Goal: Navigation & Orientation: Find specific page/section

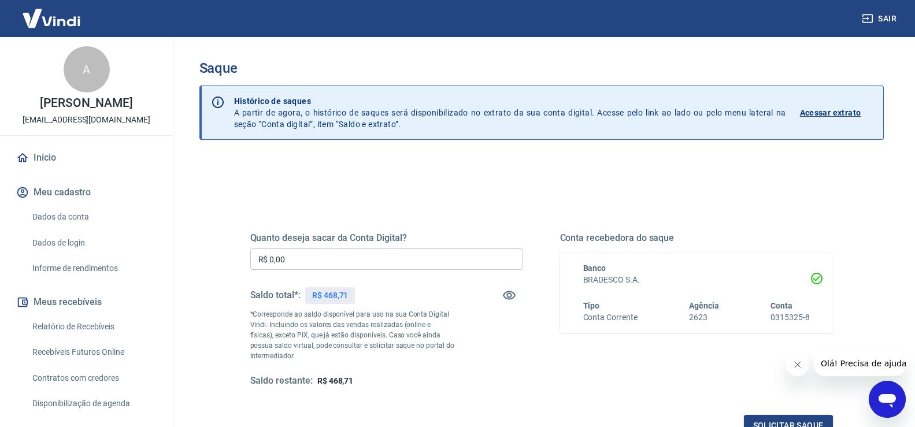
click at [49, 161] on link "Início" at bounding box center [86, 157] width 145 height 25
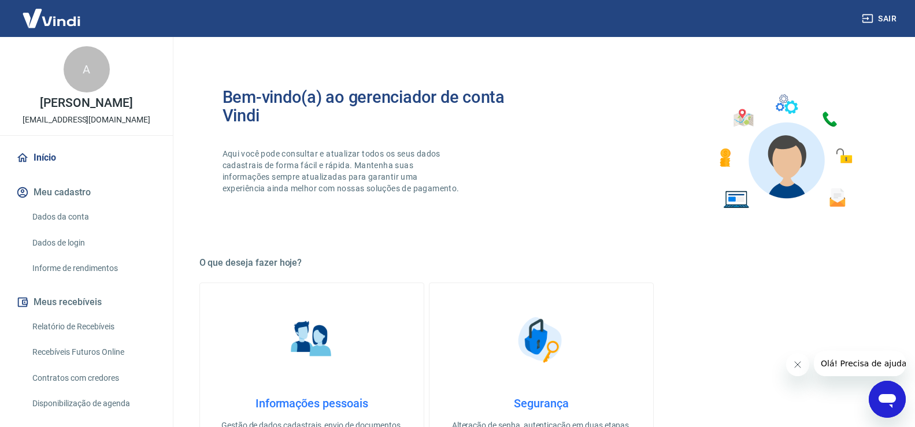
click at [94, 82] on div "A" at bounding box center [87, 69] width 46 height 46
click at [75, 109] on p "[PERSON_NAME]" at bounding box center [86, 103] width 92 height 12
click at [47, 153] on link "Início" at bounding box center [86, 157] width 145 height 25
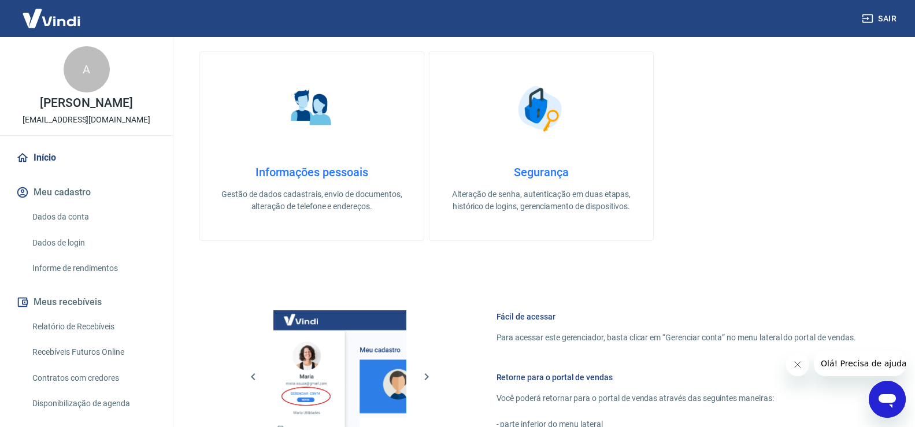
drag, startPoint x: 76, startPoint y: 77, endPoint x: 77, endPoint y: 68, distance: 9.9
click at [77, 77] on div "A" at bounding box center [87, 69] width 46 height 46
click at [82, 14] on img at bounding box center [51, 18] width 75 height 35
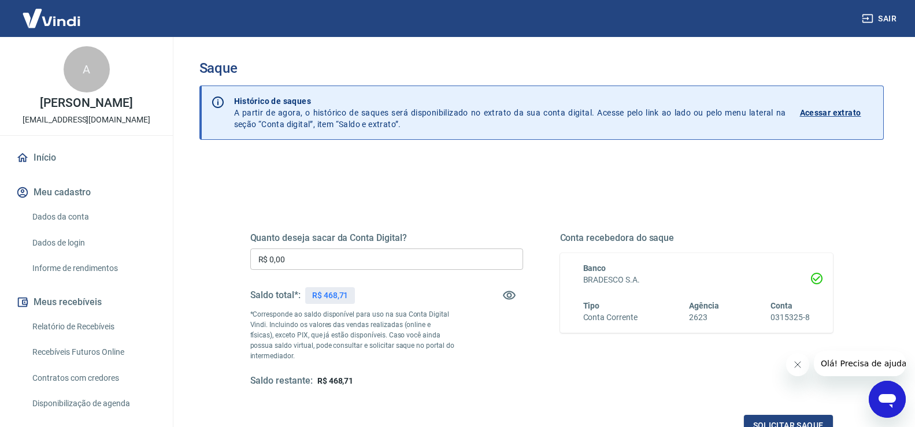
click at [44, 151] on link "Início" at bounding box center [86, 157] width 145 height 25
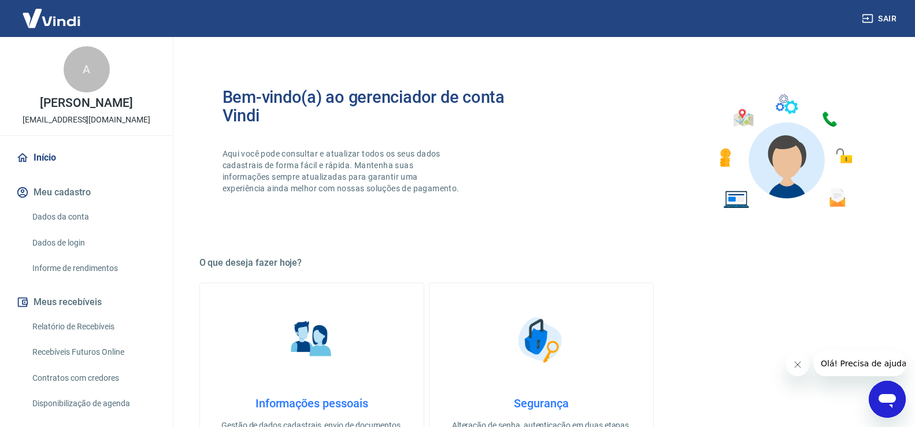
click at [55, 20] on img at bounding box center [51, 18] width 75 height 35
